Goal: Task Accomplishment & Management: Manage account settings

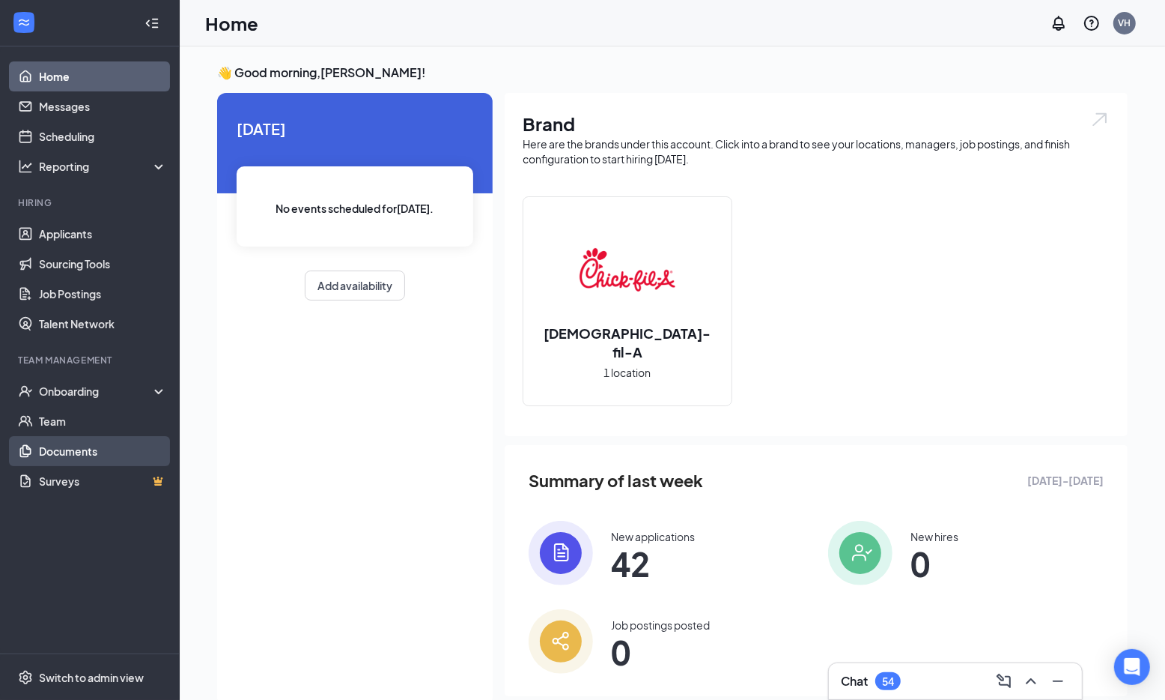
click at [85, 458] on link "Documents" at bounding box center [103, 451] width 128 height 30
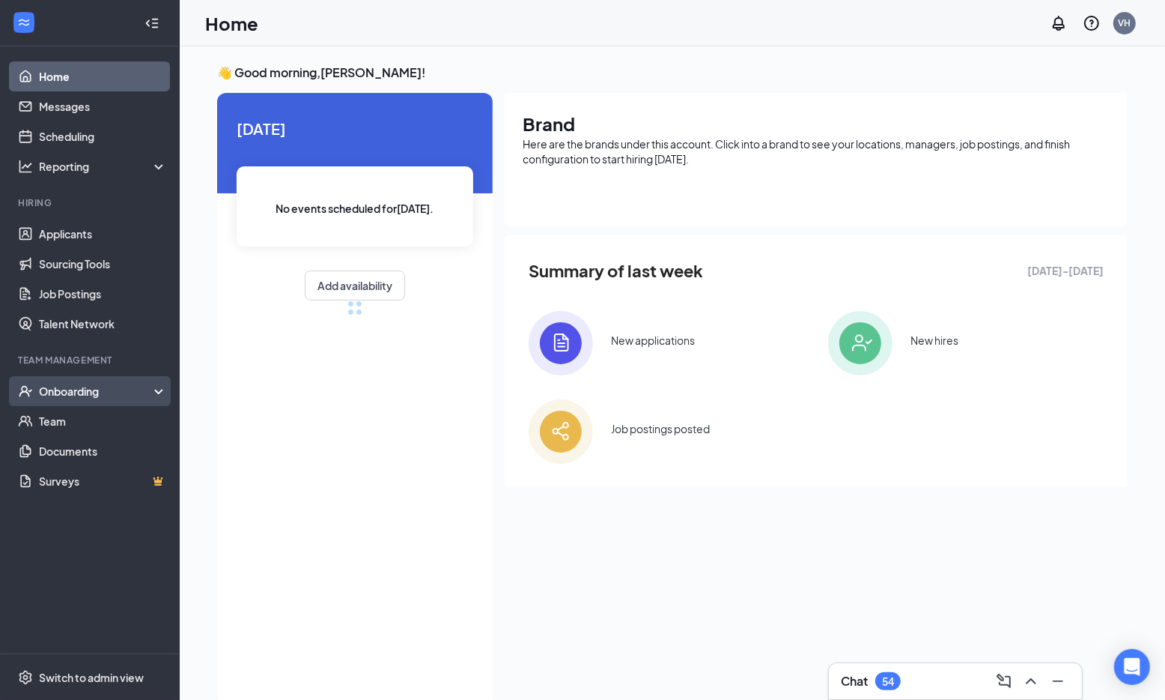
click at [124, 387] on div "Onboarding" at bounding box center [96, 391] width 115 height 15
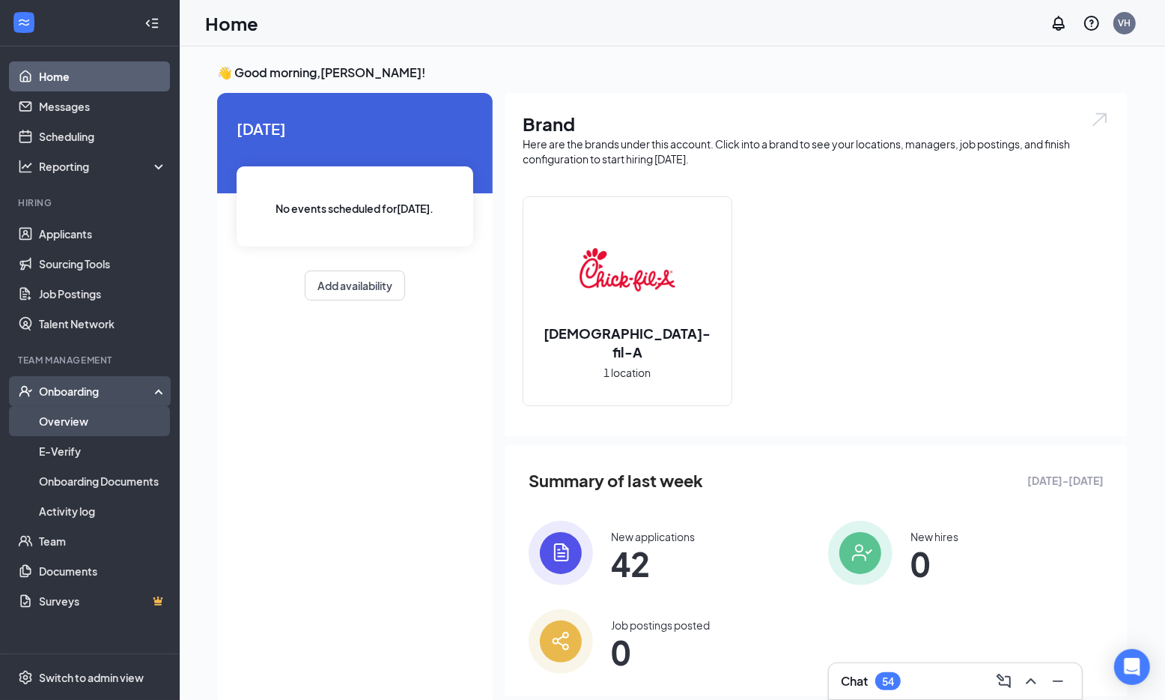
click at [117, 419] on link "Overview" at bounding box center [103, 421] width 128 height 30
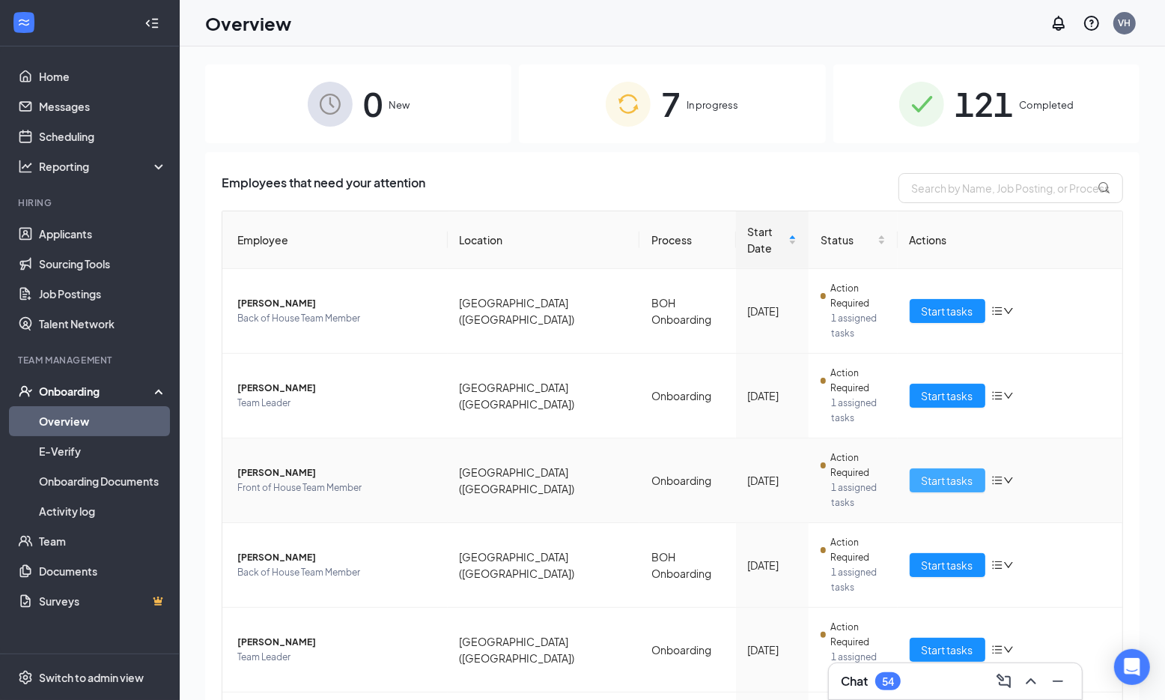
click at [933, 472] on span "Start tasks" at bounding box center [948, 480] width 52 height 16
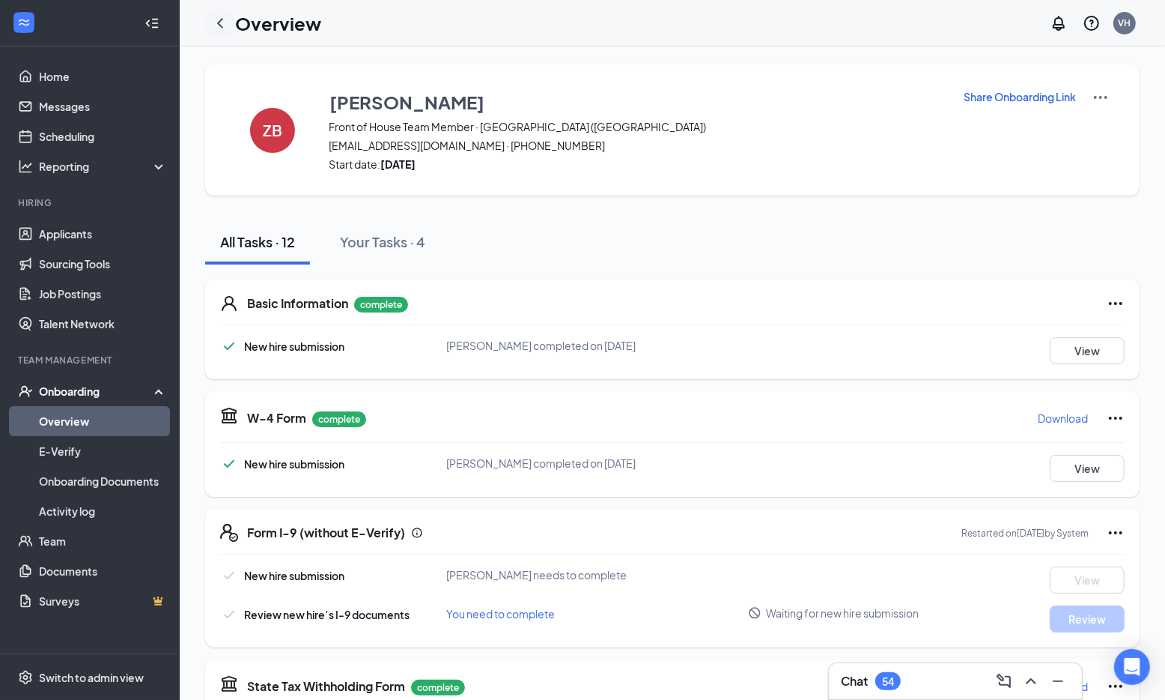
click at [217, 22] on icon "ChevronLeft" at bounding box center [220, 23] width 18 height 18
